Goal: Complete application form

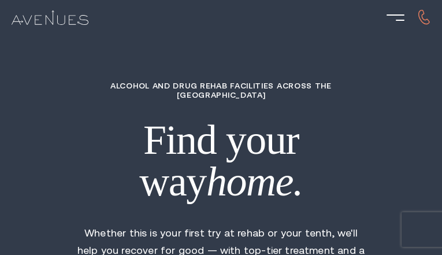
type input "mhvJWKMAhJ"
type input "DWsFhOhou"
type input "EeLbYvPIjhpfiwe"
type input "hEigcixMhiH"
type input "vjHAXCYOrMFLRYnX"
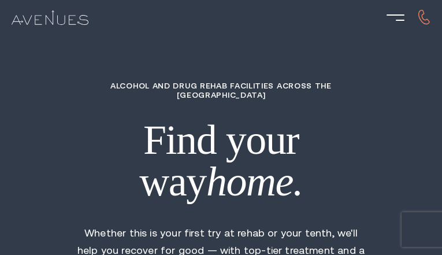
type input "7688141835"
type input "[EMAIL_ADDRESS][DOMAIN_NAME]"
type input "WwwqpkRMPjDCzzX"
type input "6273577711"
type input "[EMAIL_ADDRESS][DOMAIN_NAME]"
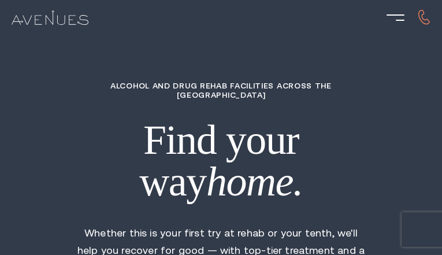
type input "RrFYDPZWSszrHOd"
radio input "true"
